Goal: Task Accomplishment & Management: Contribute content

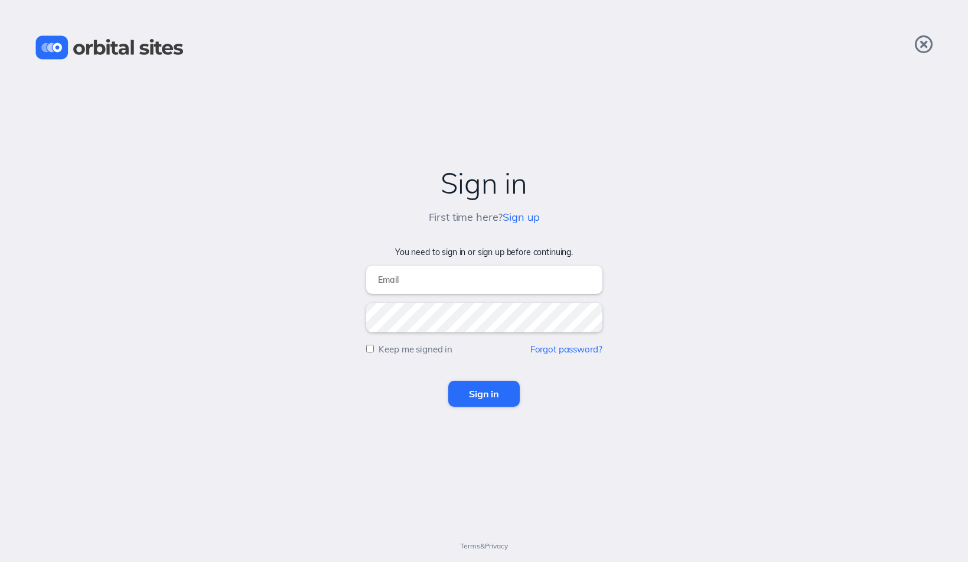
type input "[EMAIL_ADDRESS][DOMAIN_NAME]"
click at [484, 394] on input "Sign in" at bounding box center [483, 394] width 71 height 26
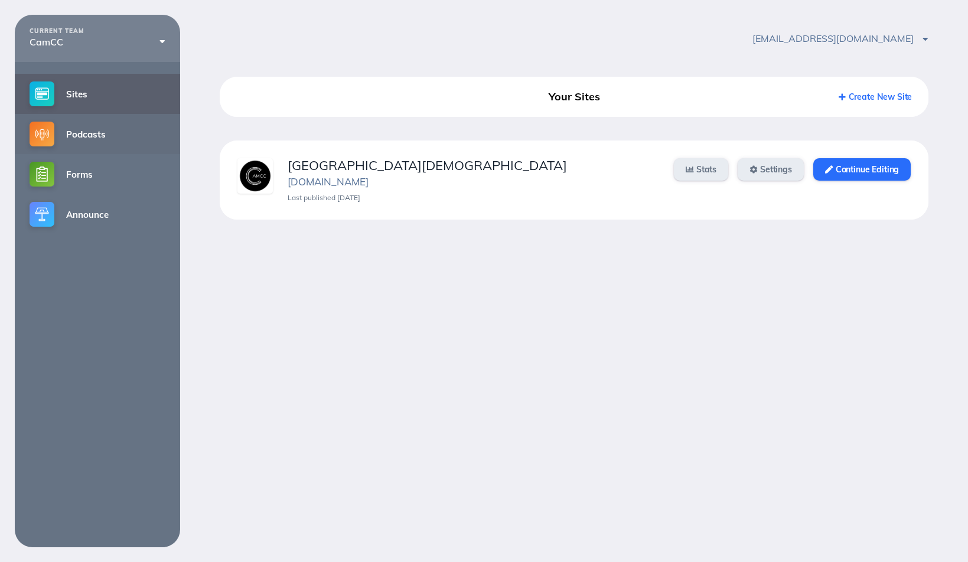
click at [77, 139] on link "Podcasts" at bounding box center [97, 134] width 165 height 40
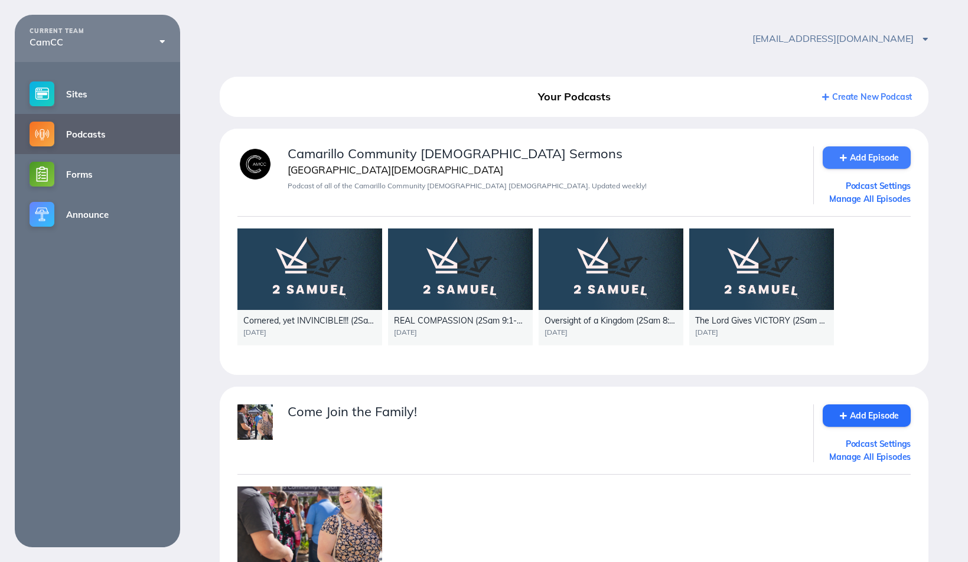
click at [865, 155] on link "Add Episode" at bounding box center [866, 157] width 88 height 22
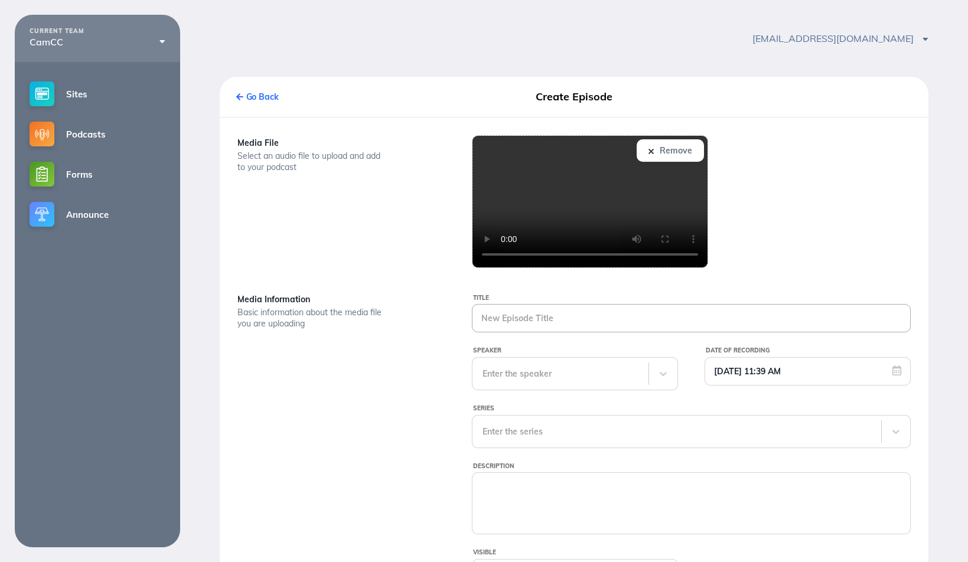
click at [507, 317] on input "Title" at bounding box center [691, 318] width 438 height 27
paste input "The COMPROMISE 11_1_5"
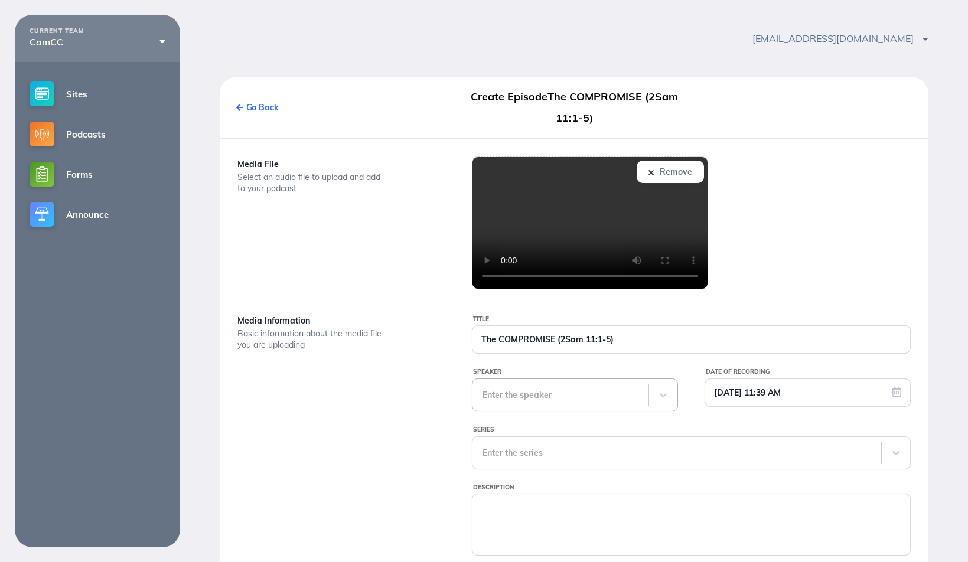
type input "The COMPROMISE (2Sam 11:1-5)"
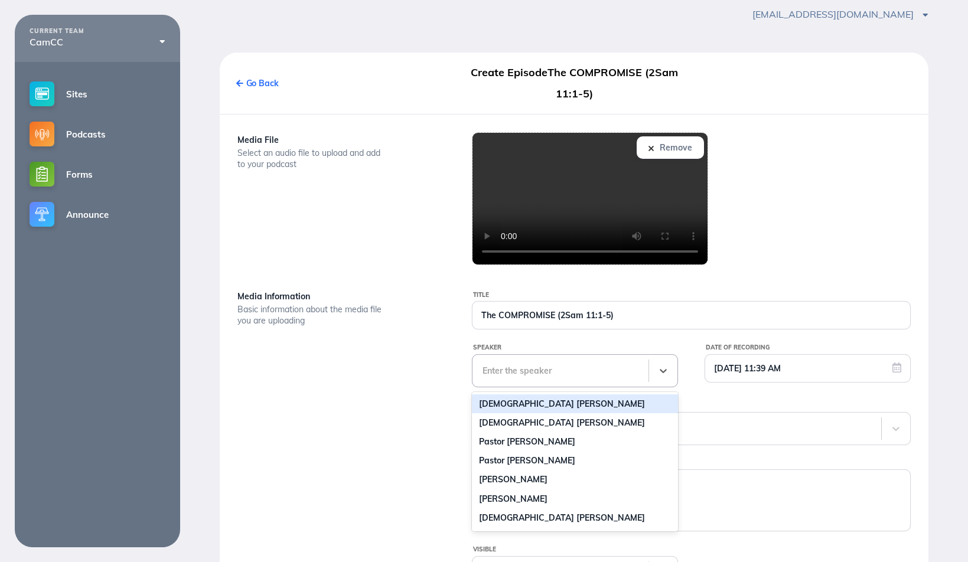
click at [569, 393] on div "Title The COMPROMISE (2Sam 11:1-5) Speaker Pastor [PERSON_NAME], 1 of 41. 41 re…" at bounding box center [691, 470] width 469 height 362
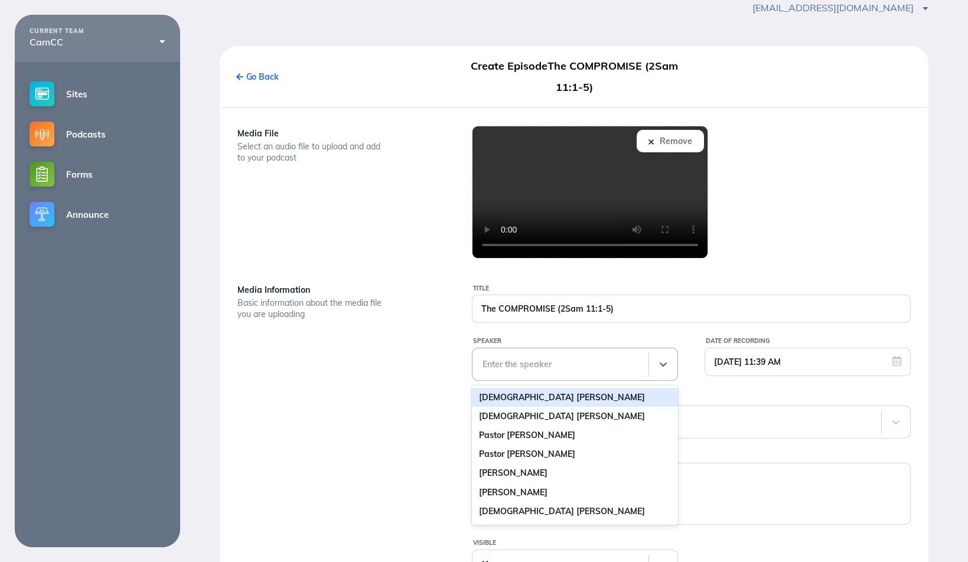
scroll to position [37, 0]
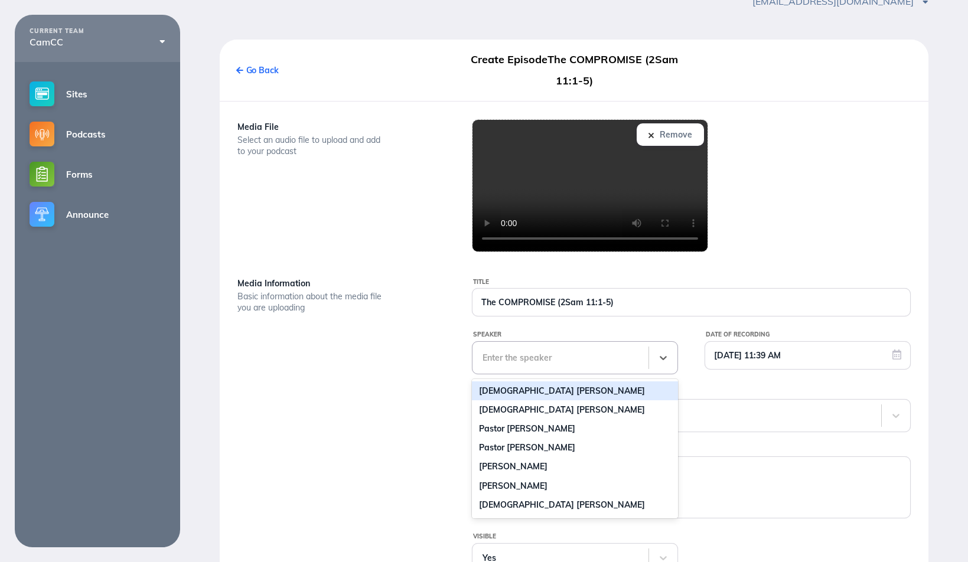
click at [545, 391] on div "[DEMOGRAPHIC_DATA] [PERSON_NAME]" at bounding box center [575, 390] width 207 height 19
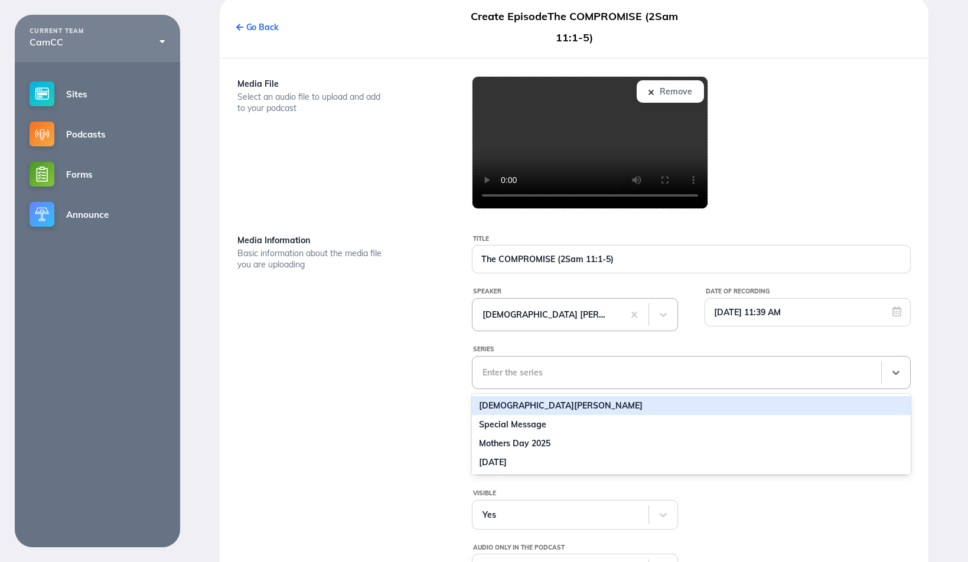
click at [507, 389] on div "[DEMOGRAPHIC_DATA][PERSON_NAME], 1 of 20. 20 results available. Use Up and Down…" at bounding box center [691, 372] width 439 height 33
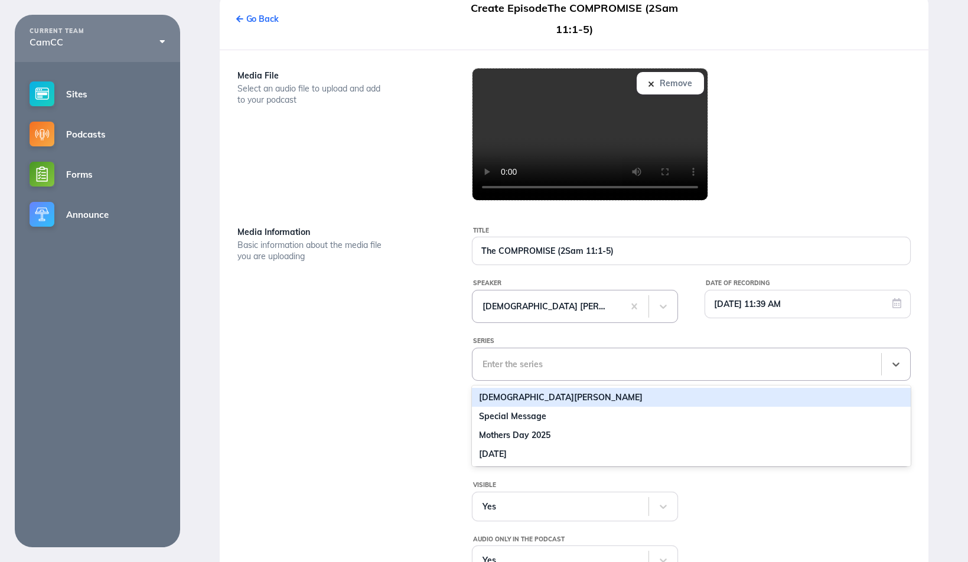
scroll to position [96, 0]
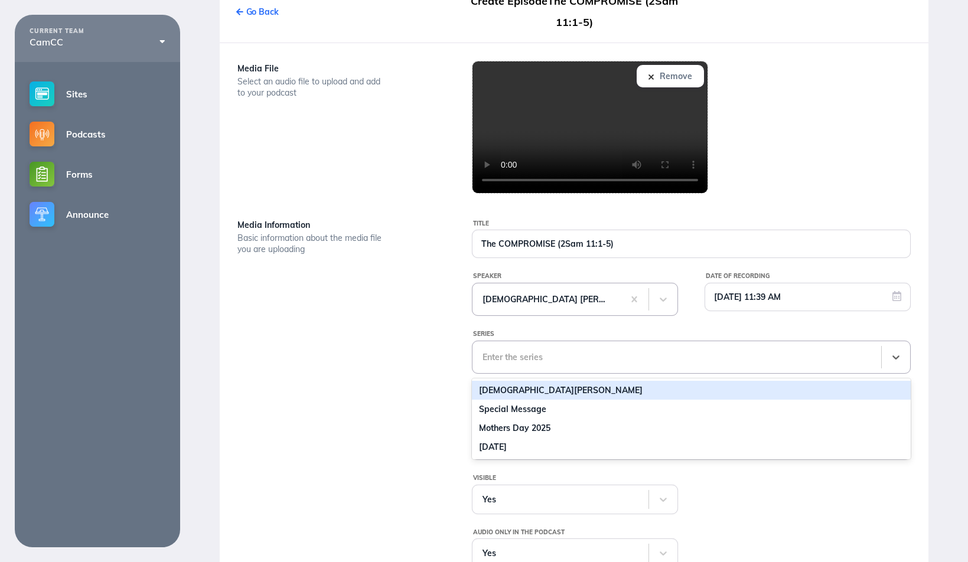
click at [512, 393] on div "[DEMOGRAPHIC_DATA][PERSON_NAME]" at bounding box center [691, 390] width 439 height 19
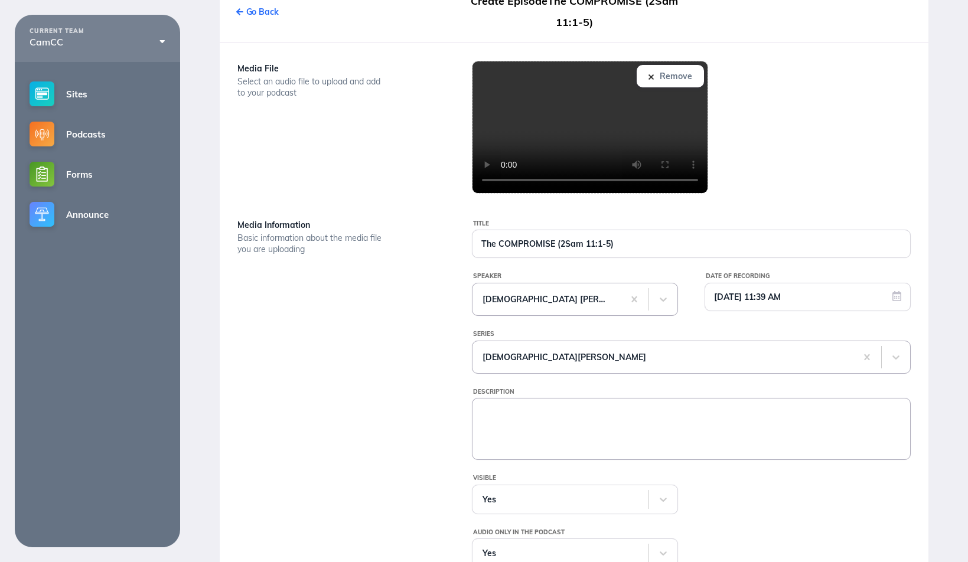
click at [499, 410] on textarea "Description" at bounding box center [691, 427] width 438 height 59
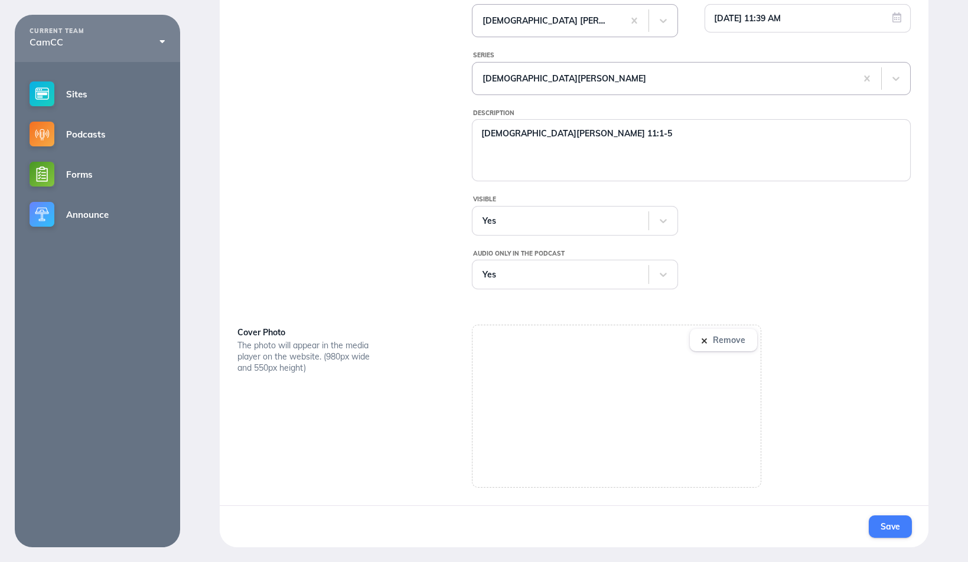
scroll to position [375, 0]
type textarea "[DEMOGRAPHIC_DATA][PERSON_NAME] 11:1-5"
click at [895, 527] on span "Save" at bounding box center [889, 526] width 19 height 11
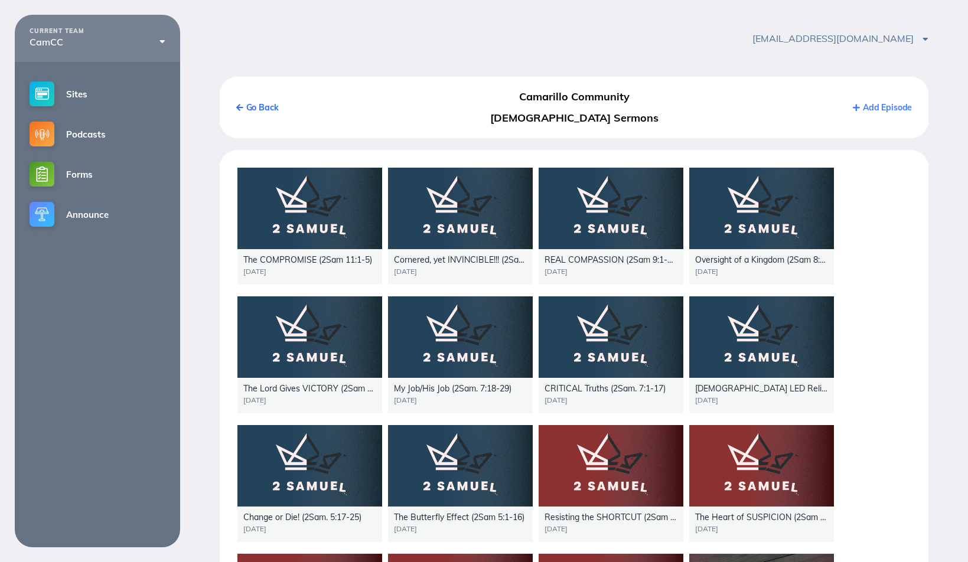
drag, startPoint x: 854, startPoint y: 260, endPoint x: 816, endPoint y: 107, distance: 157.6
